Goal: Participate in discussion: Engage in conversation with other users on a specific topic

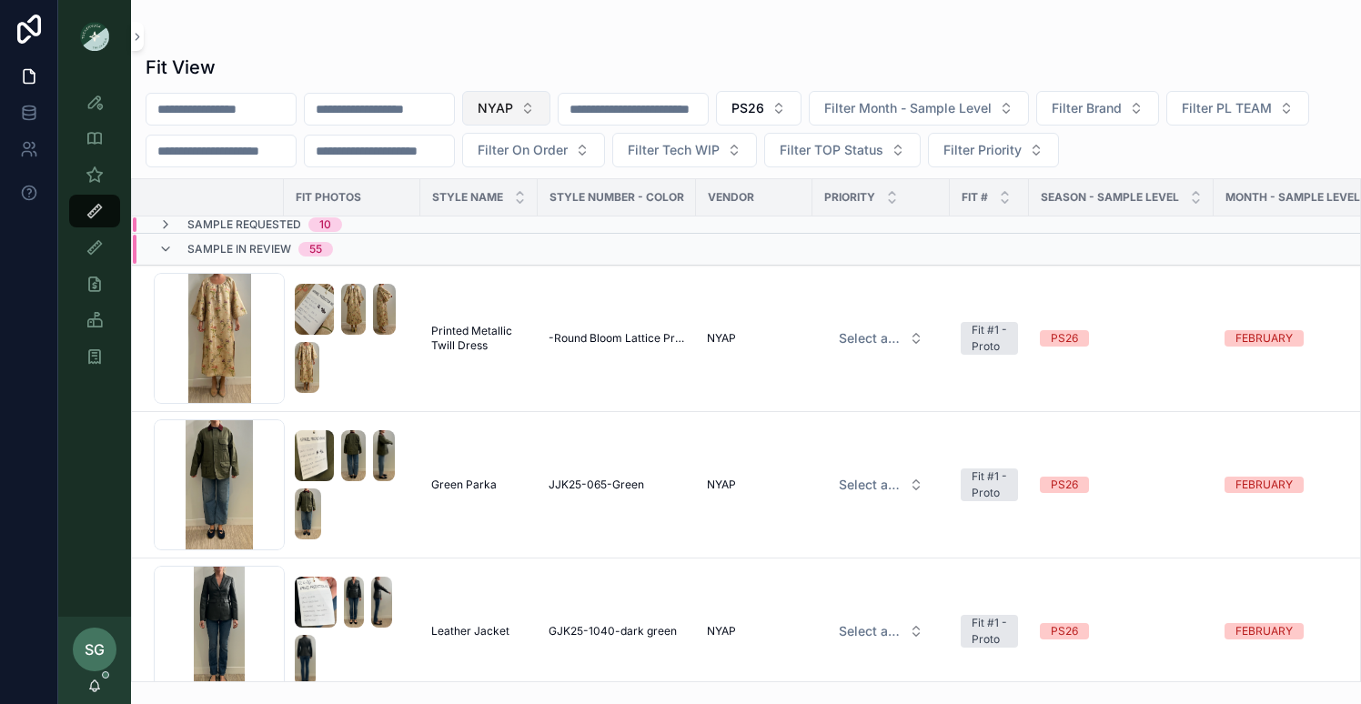
click at [550, 104] on button "NYAP" at bounding box center [506, 108] width 88 height 35
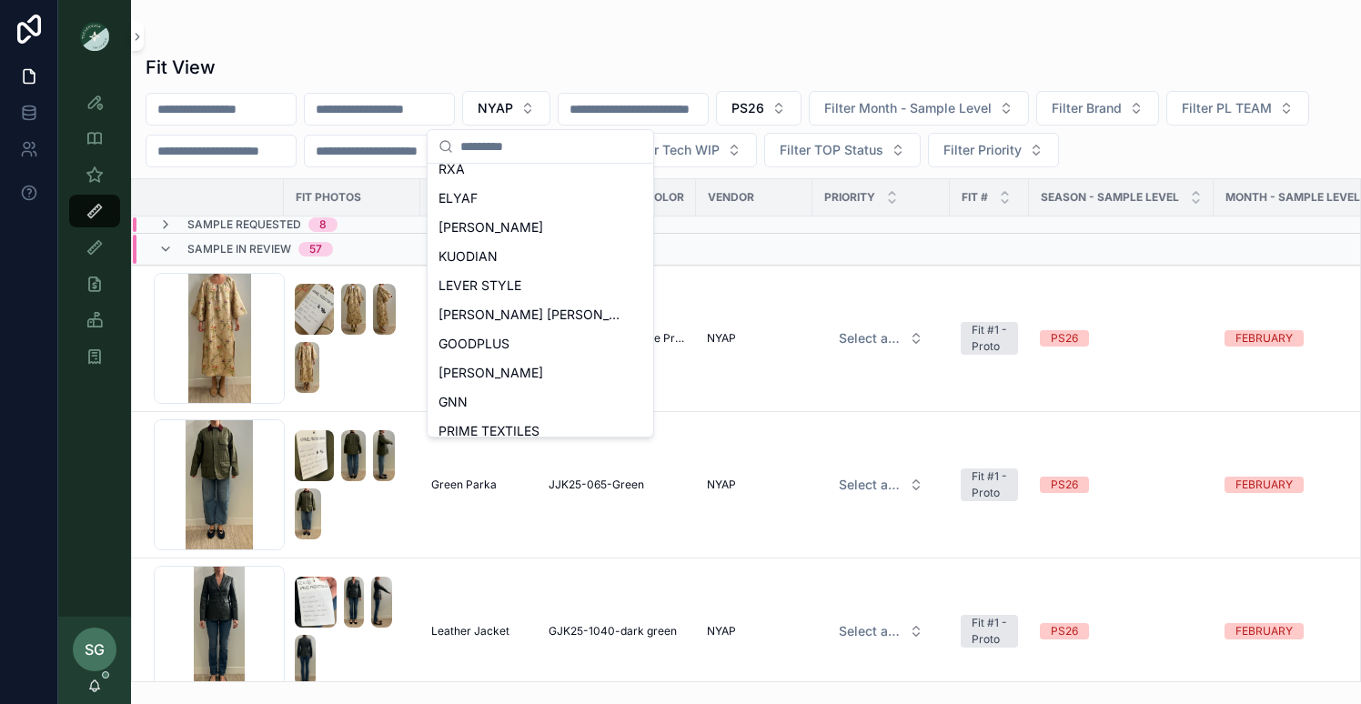
scroll to position [841, 0]
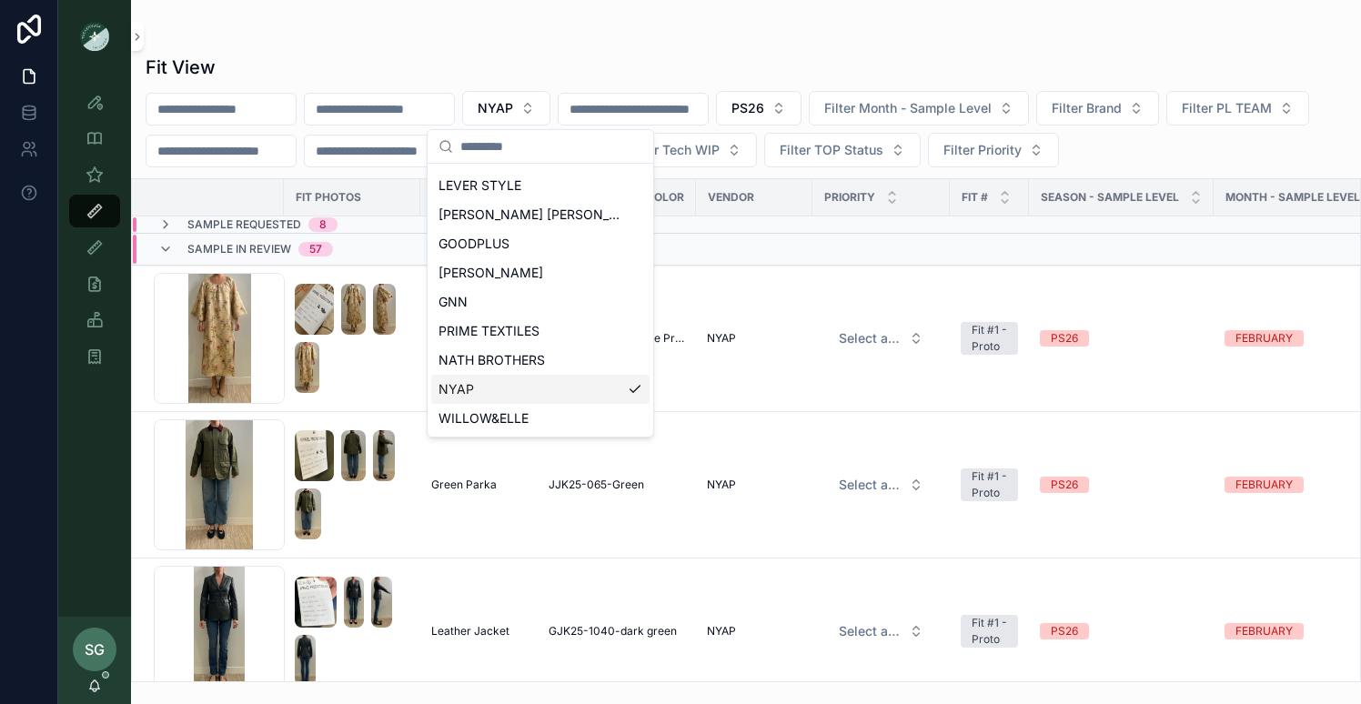
click at [471, 391] on span "NYAP" at bounding box center [456, 389] width 35 height 18
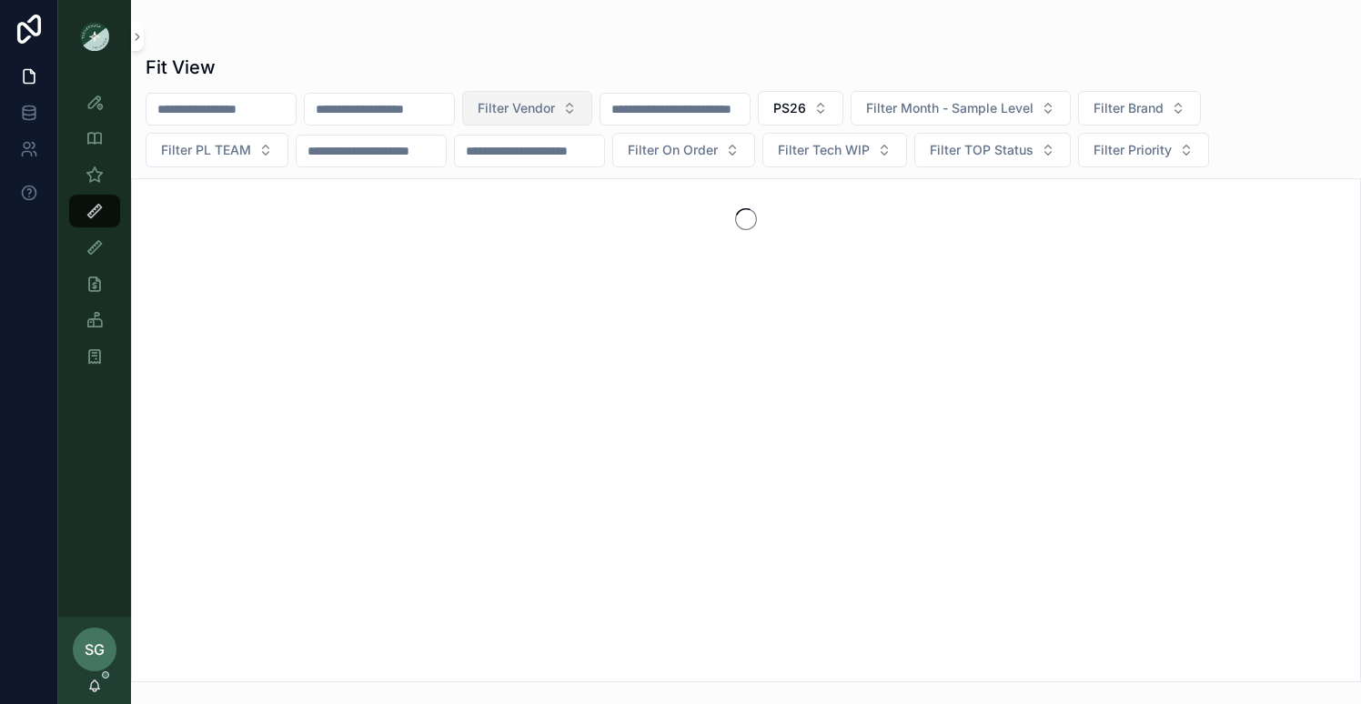
click at [592, 111] on button "Filter Vendor" at bounding box center [527, 108] width 130 height 35
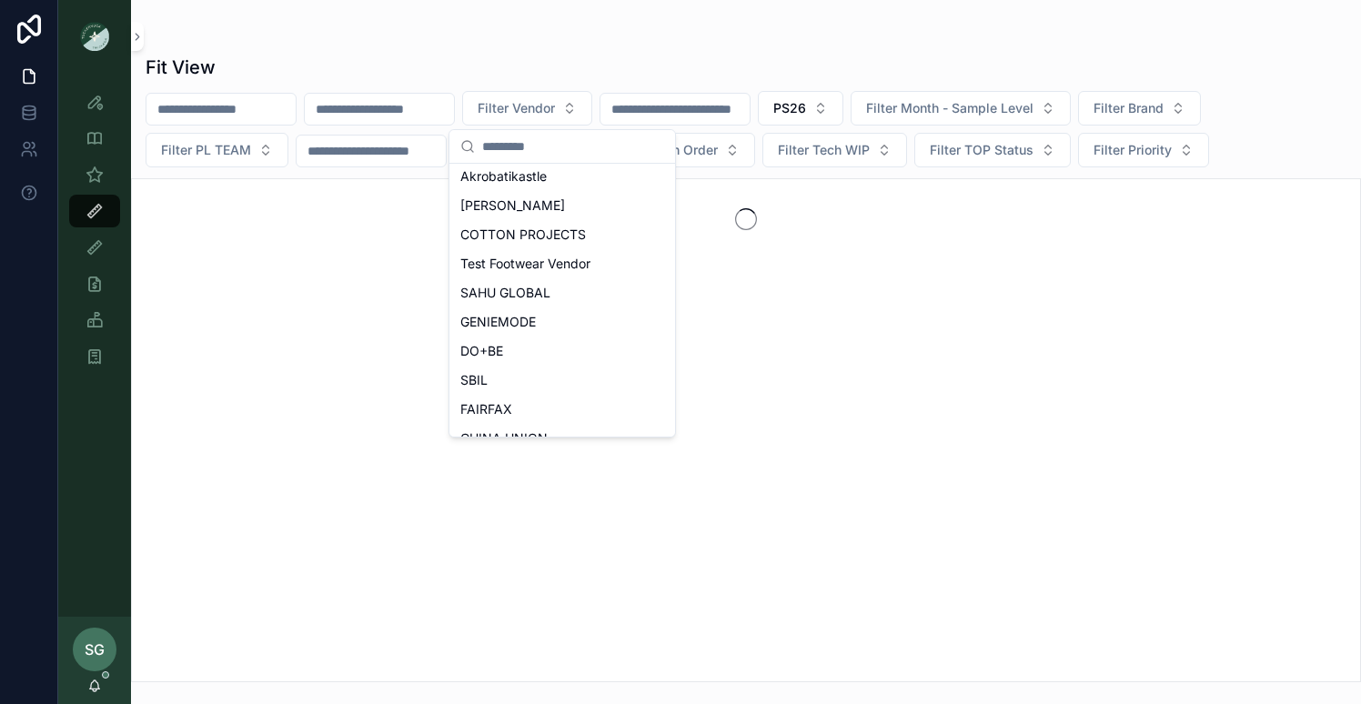
scroll to position [231, 0]
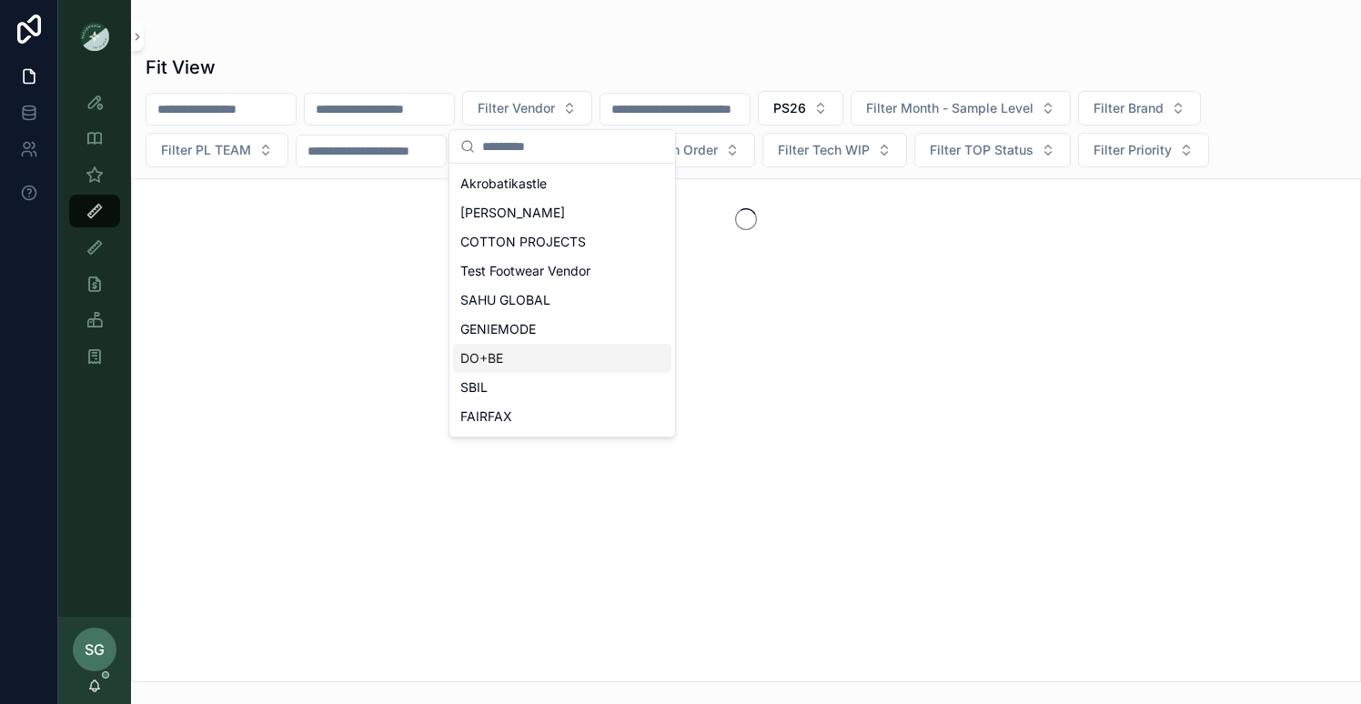
click at [491, 350] on span "DO+BE" at bounding box center [481, 358] width 43 height 18
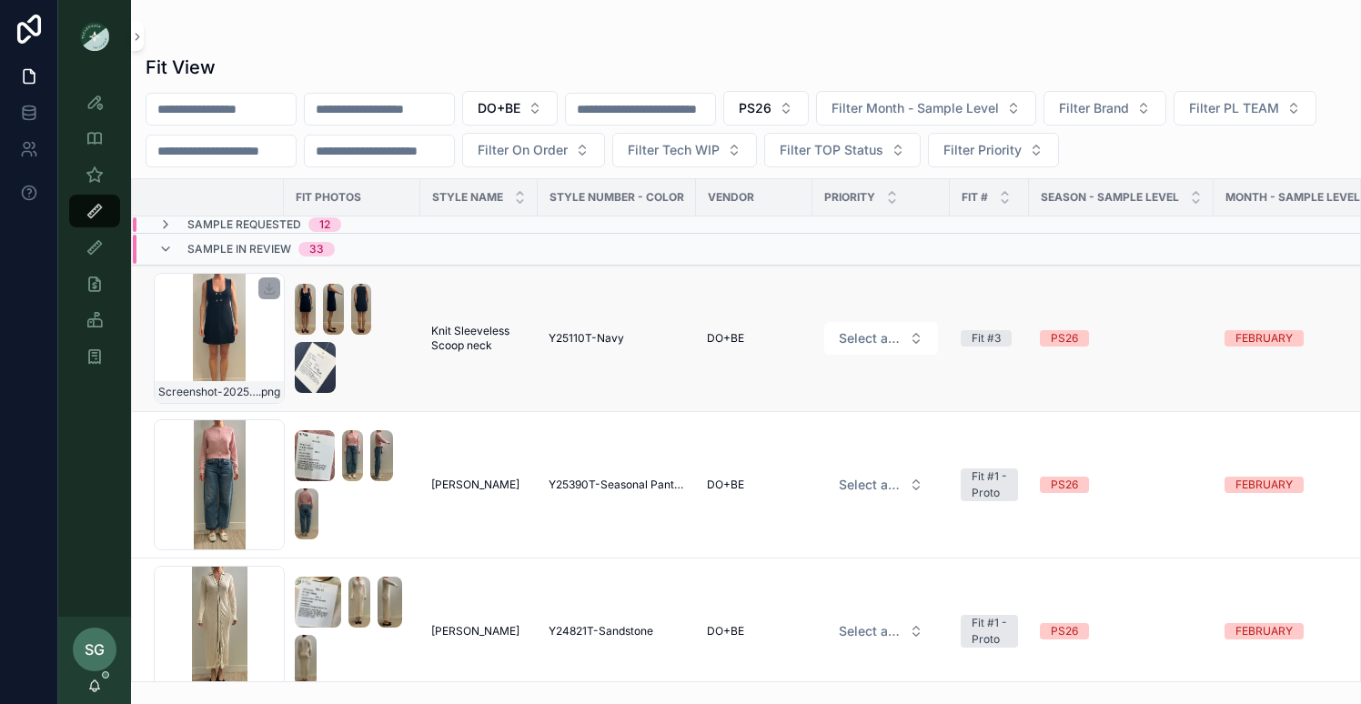
click at [224, 299] on div "Screenshot-2025-07-28-at-11.51.32-AM .png" at bounding box center [219, 338] width 131 height 131
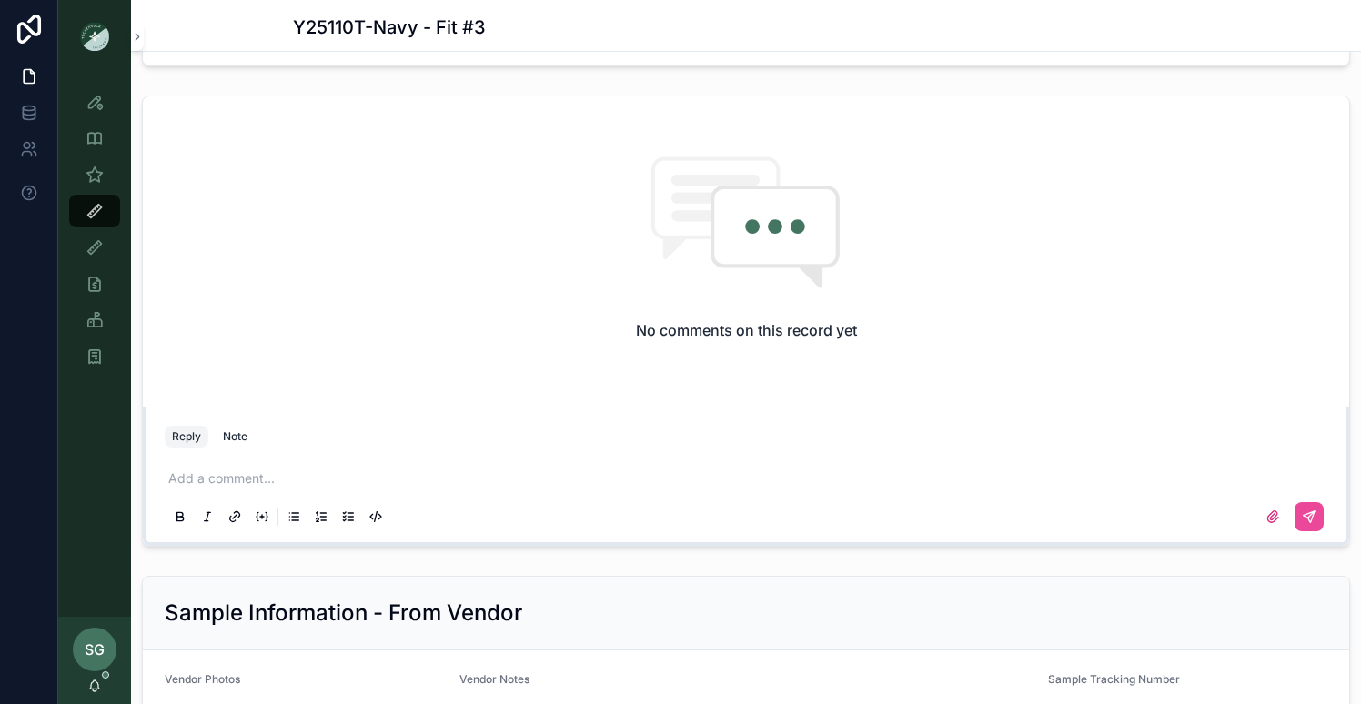
scroll to position [1832, 0]
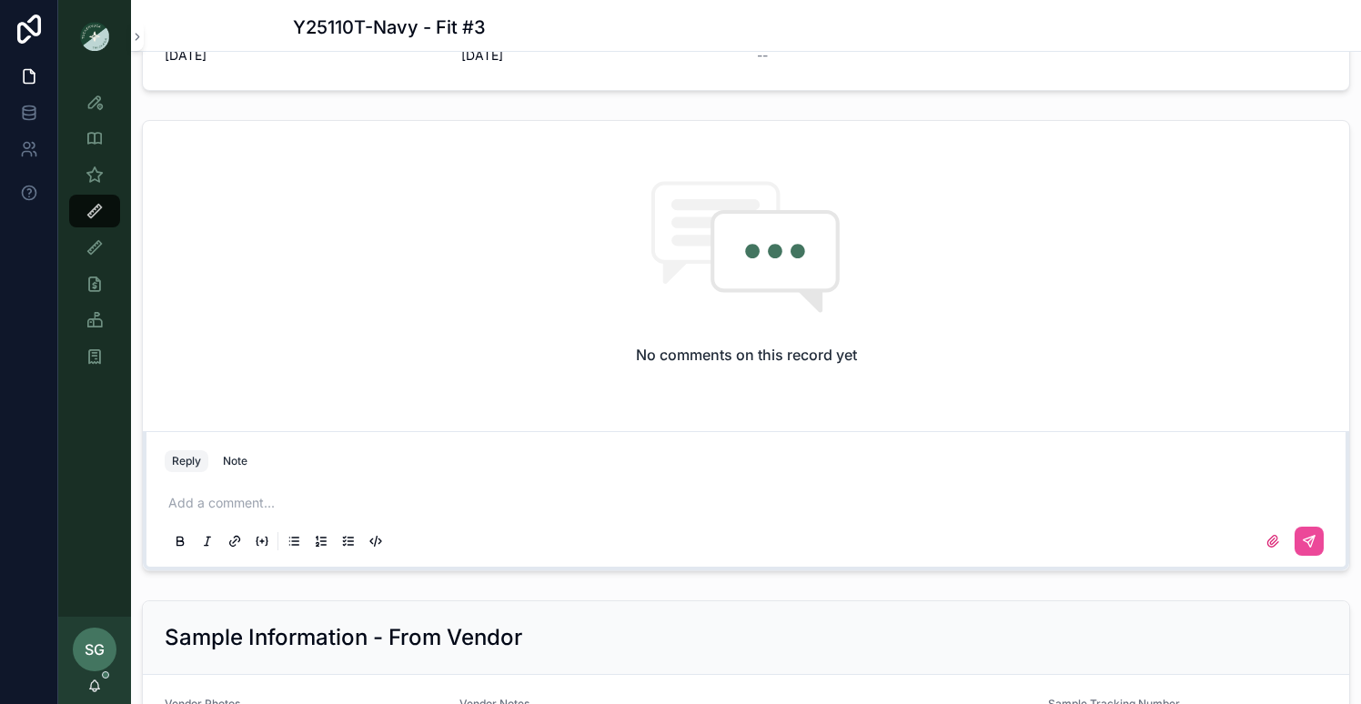
click at [267, 512] on div "Add a comment..." at bounding box center [746, 521] width 1163 height 76
click at [254, 497] on p "scrollable content" at bounding box center [749, 503] width 1163 height 18
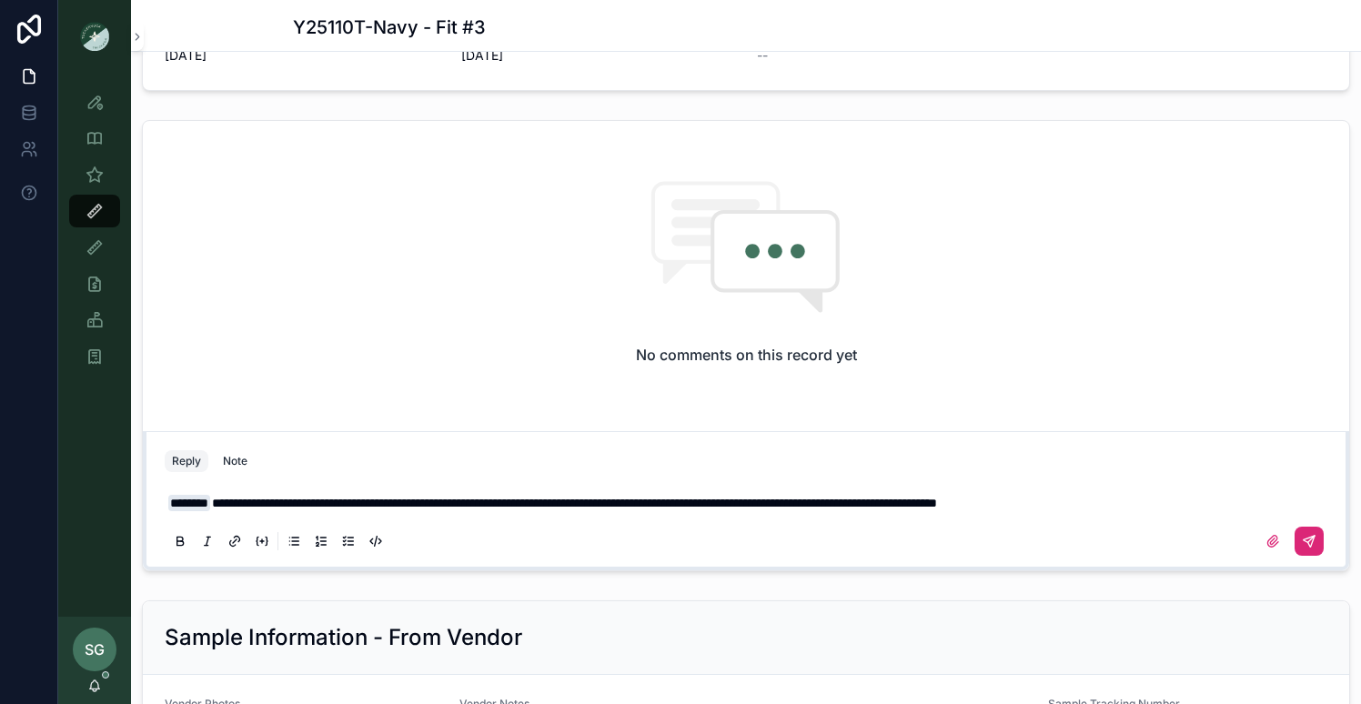
click at [1317, 540] on button "scrollable content" at bounding box center [1309, 541] width 29 height 29
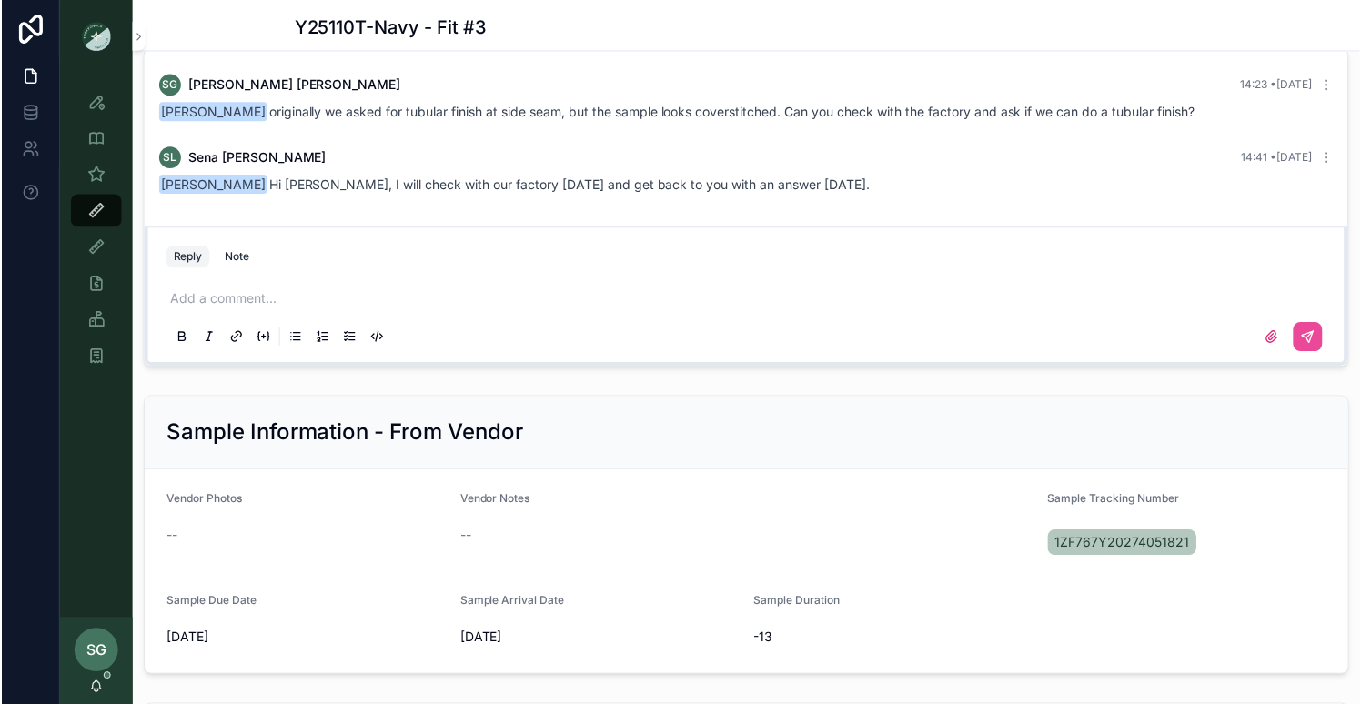
scroll to position [885, 0]
